Goal: Task Accomplishment & Management: Complete application form

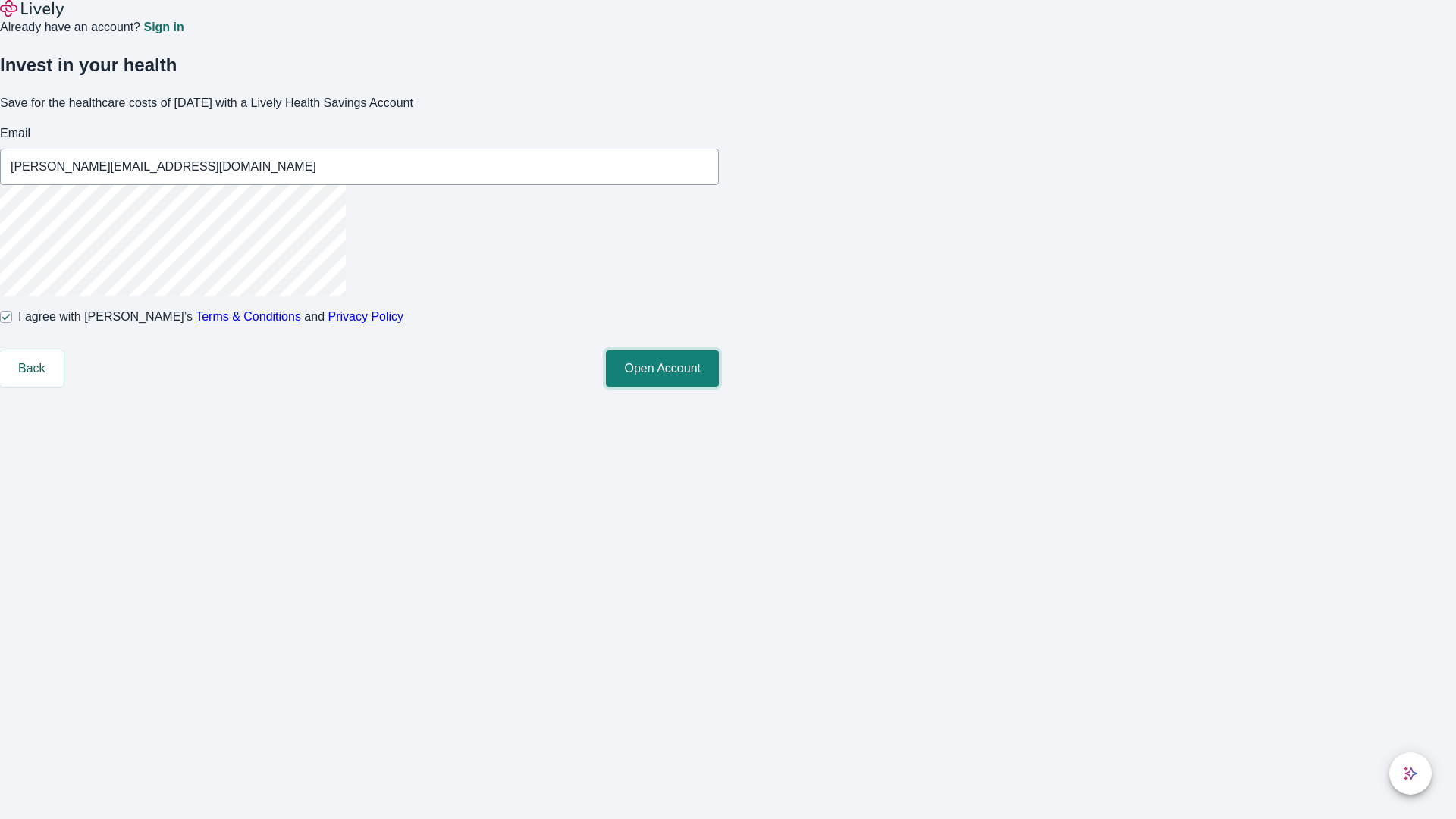
click at [719, 386] on button "Open Account" at bounding box center [662, 368] width 113 height 36
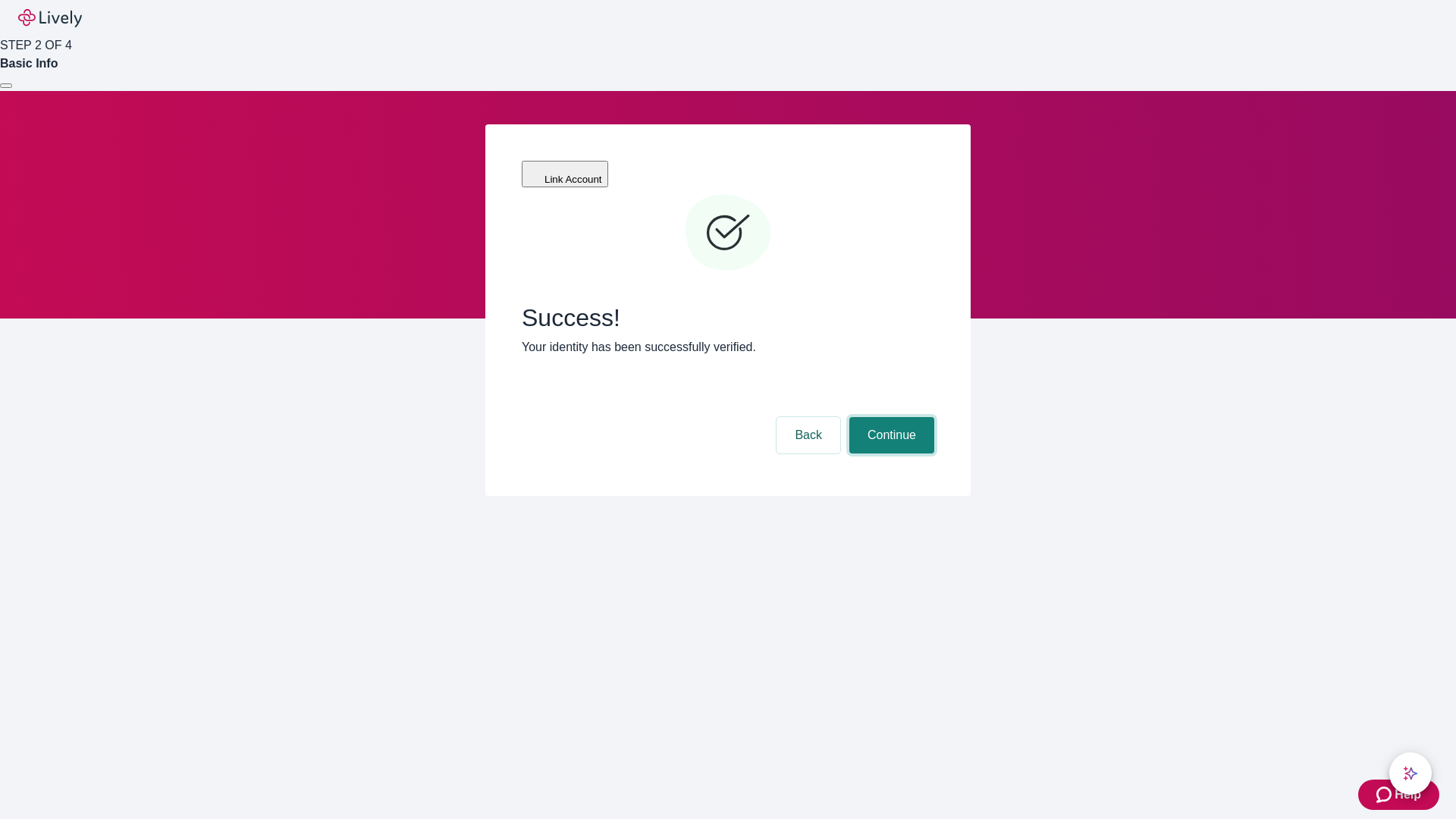
click at [890, 417] on button "Continue" at bounding box center [891, 435] width 85 height 36
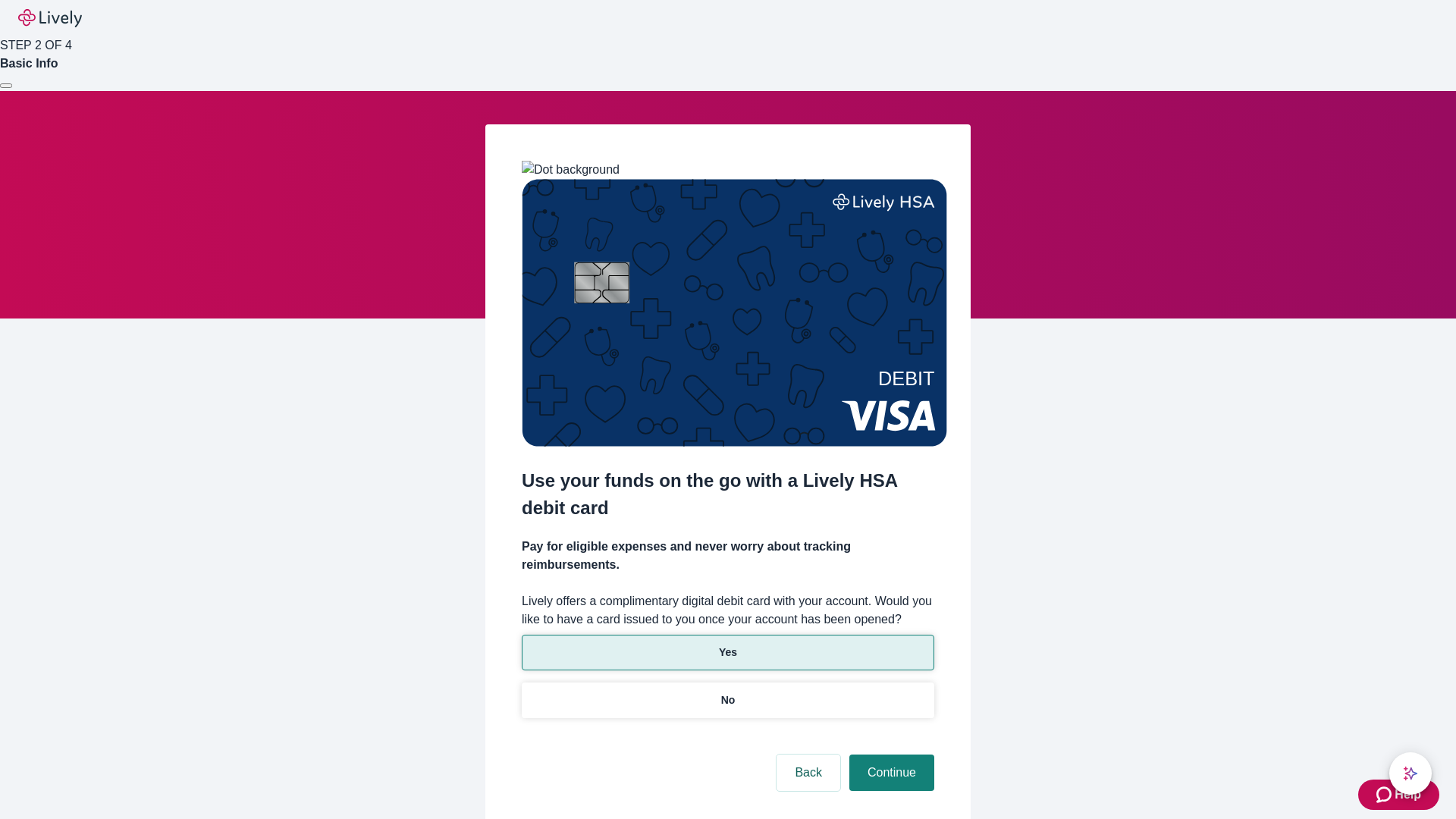
click at [728, 644] on p "Yes" at bounding box center [728, 652] width 18 height 16
click at [890, 755] on button "Continue" at bounding box center [891, 773] width 85 height 36
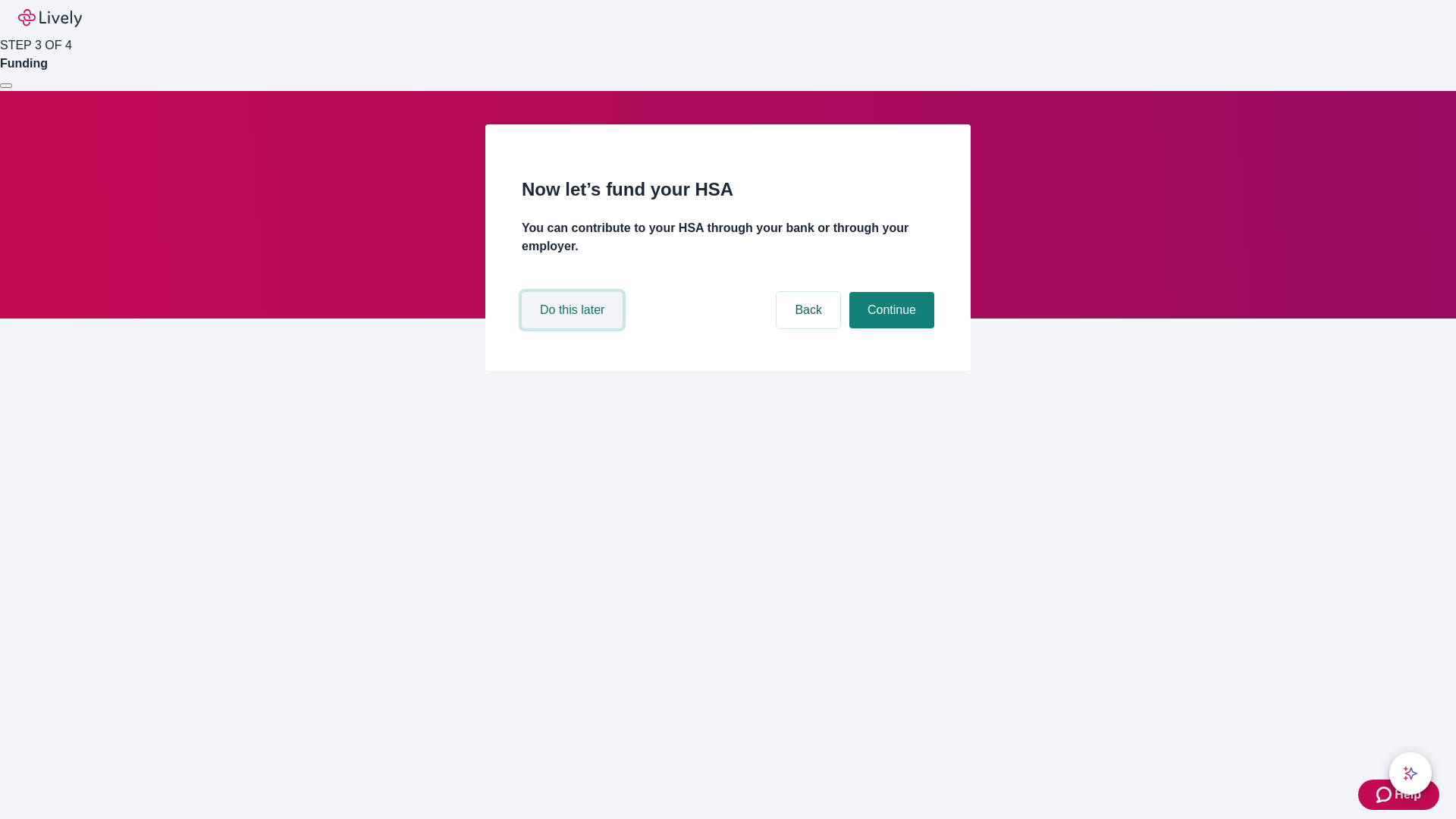
click at [574, 328] on button "Do this later" at bounding box center [571, 311] width 101 height 36
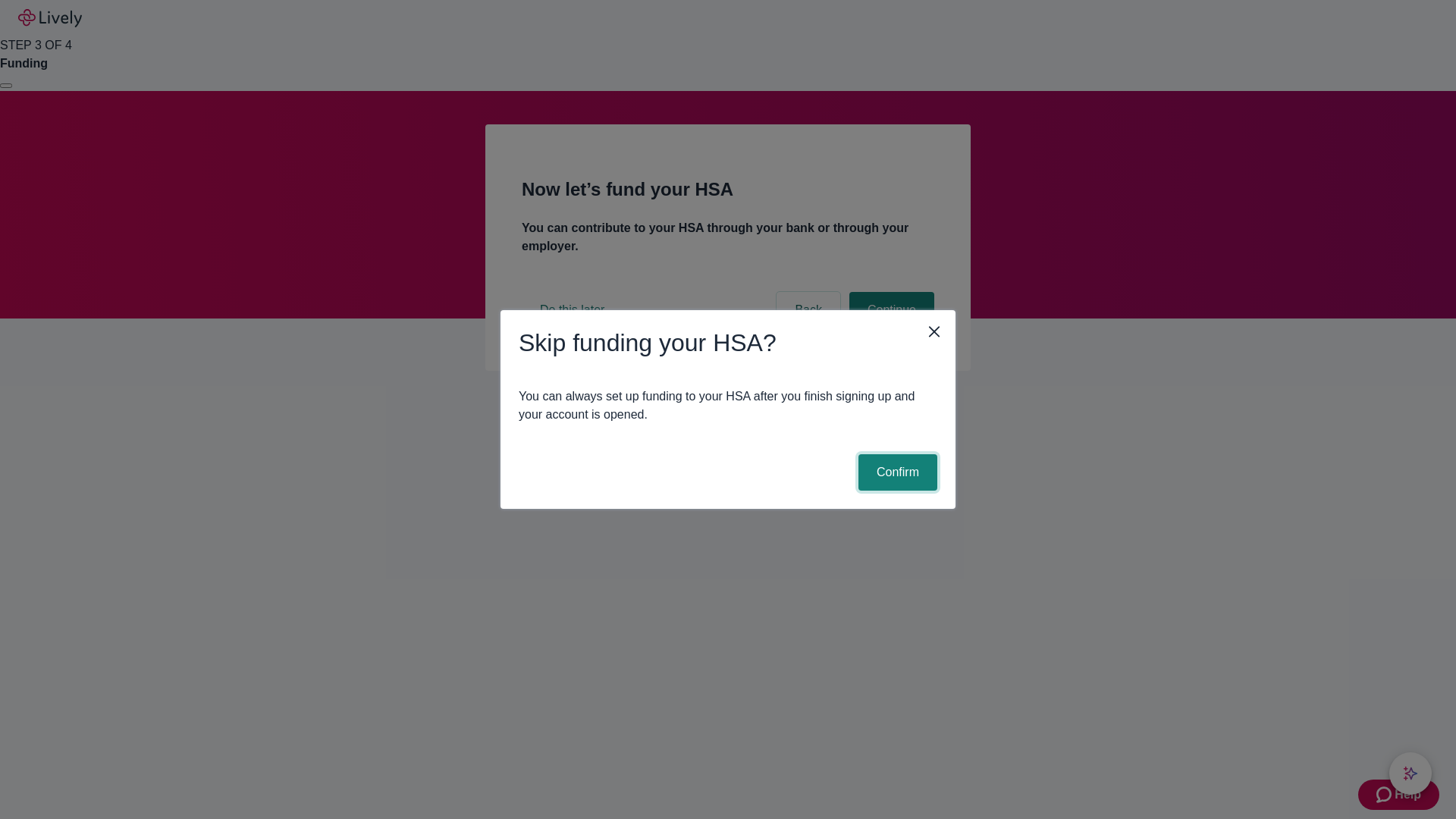
click at [895, 473] on button "Confirm" at bounding box center [897, 473] width 79 height 36
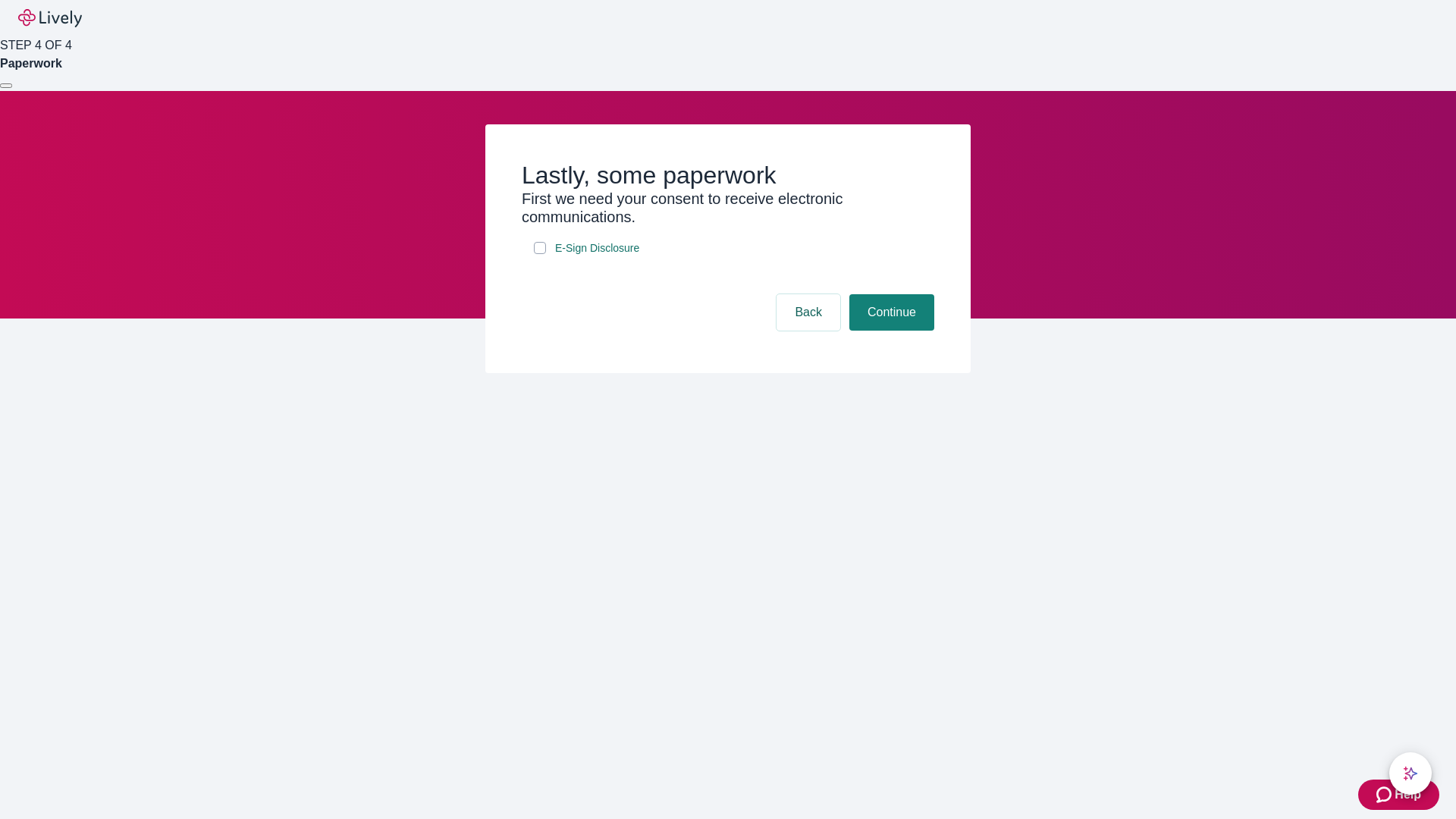
click at [540, 254] on input "E-Sign Disclosure" at bounding box center [540, 247] width 12 height 12
checkbox input "true"
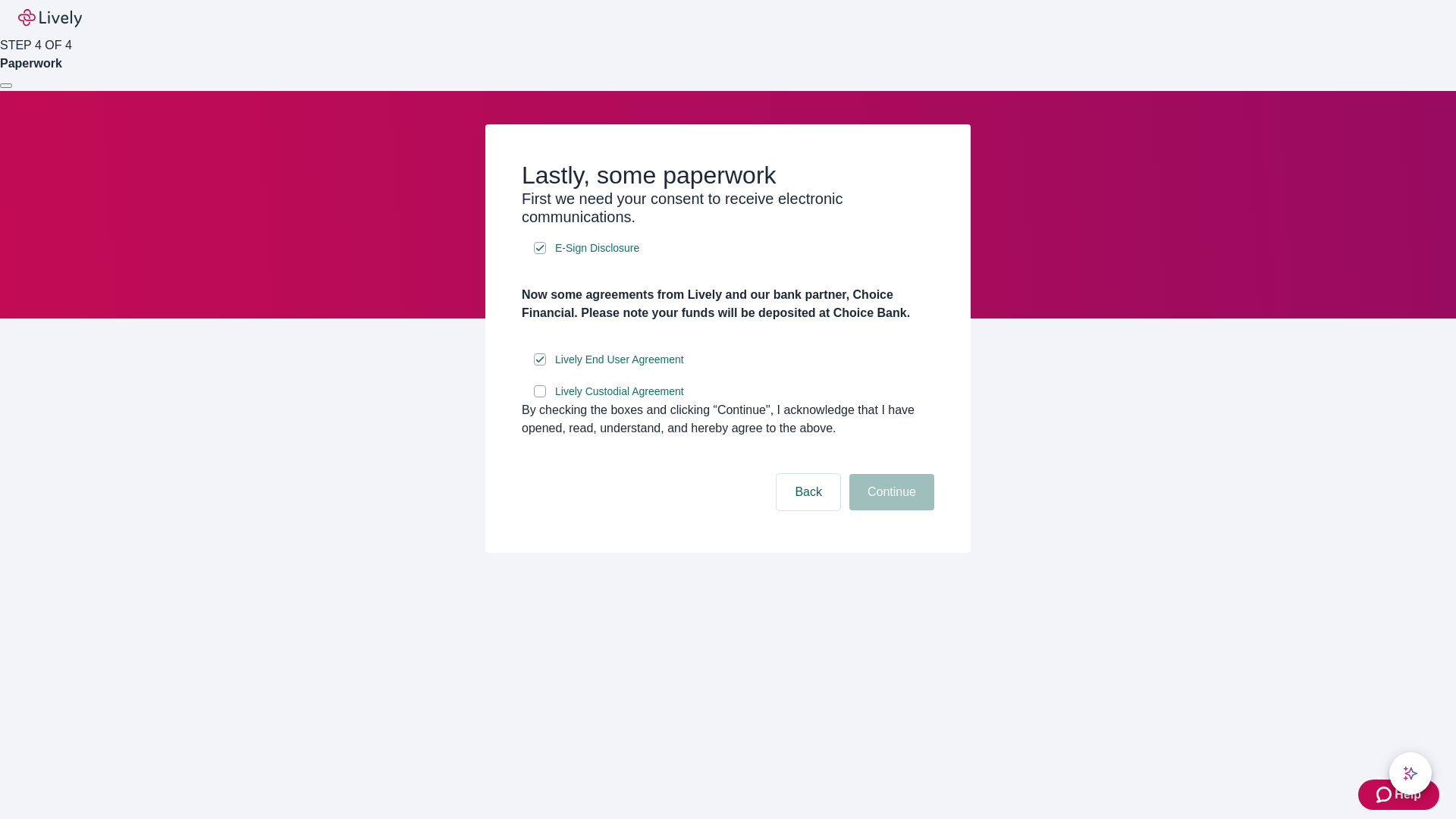
click at [540, 397] on input "Lively Custodial Agreement" at bounding box center [540, 391] width 12 height 12
checkbox input "true"
click at [890, 510] on button "Continue" at bounding box center [891, 492] width 85 height 36
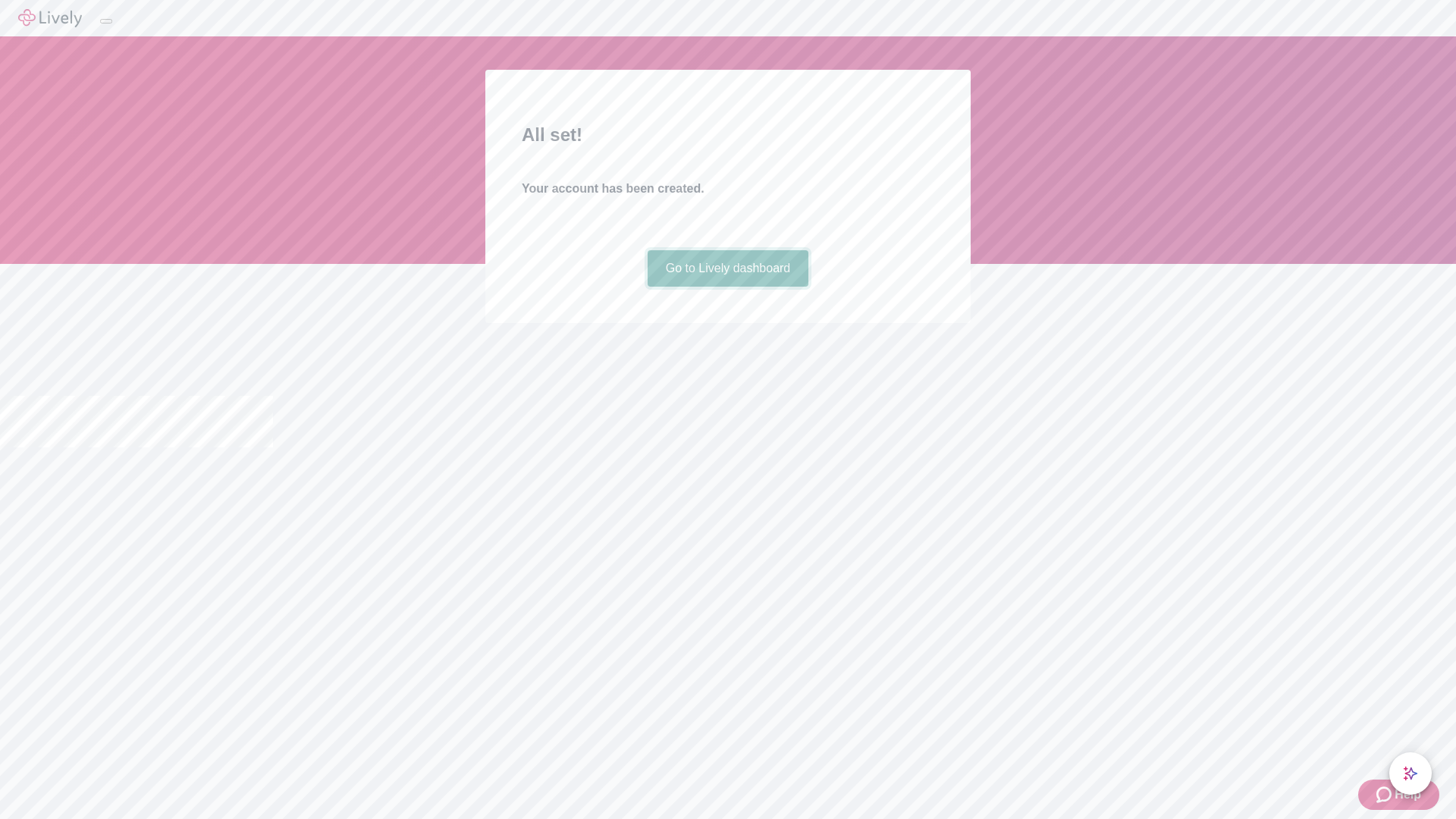
click at [728, 287] on link "Go to Lively dashboard" at bounding box center [728, 269] width 161 height 36
